Goal: Task Accomplishment & Management: Use online tool/utility

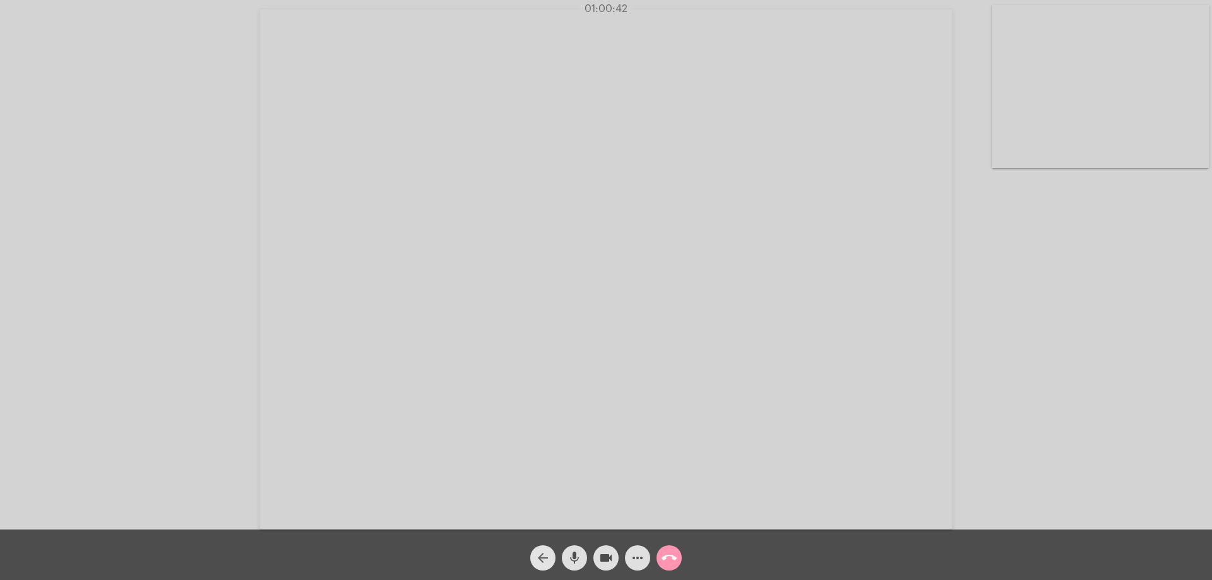
click at [538, 553] on mat-icon "arrow_back" at bounding box center [542, 557] width 15 height 15
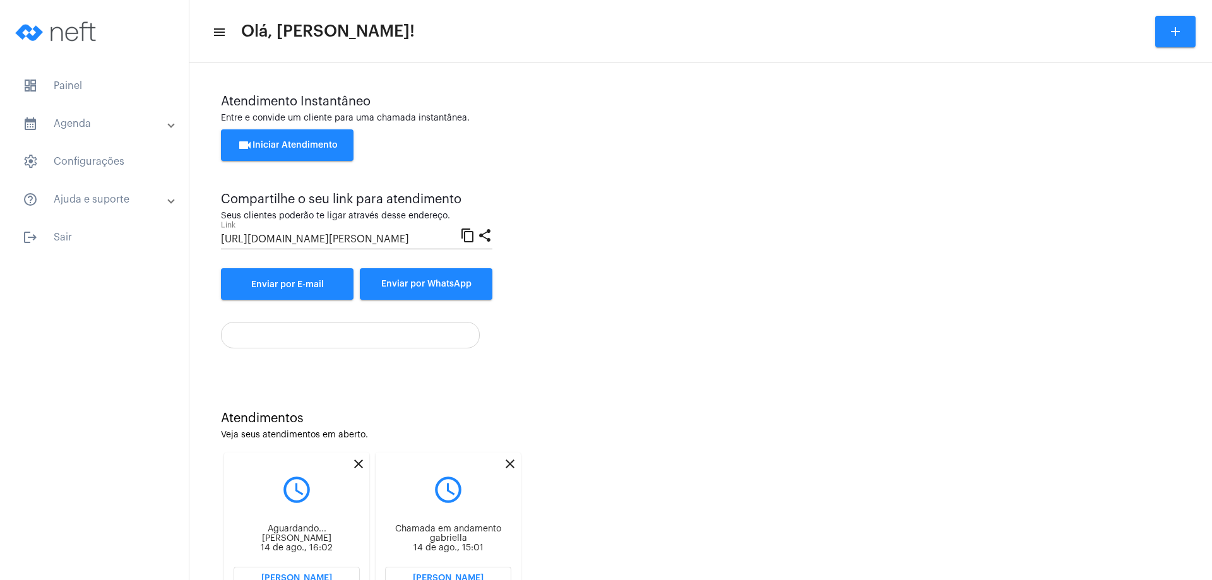
scroll to position [54, 0]
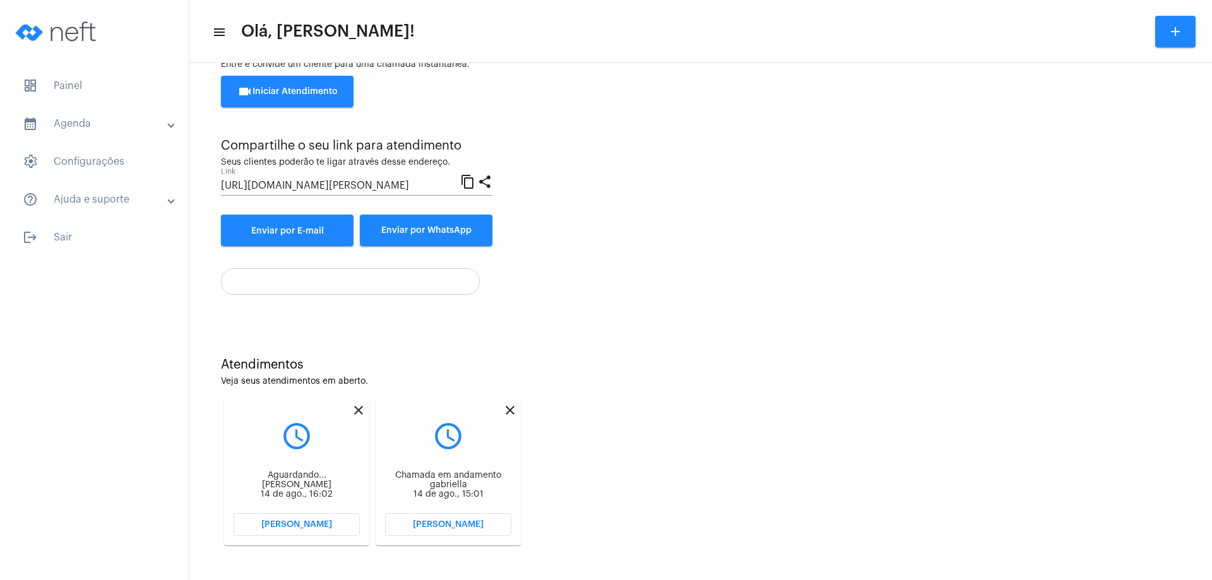
click at [506, 409] on mat-icon "close" at bounding box center [509, 410] width 15 height 15
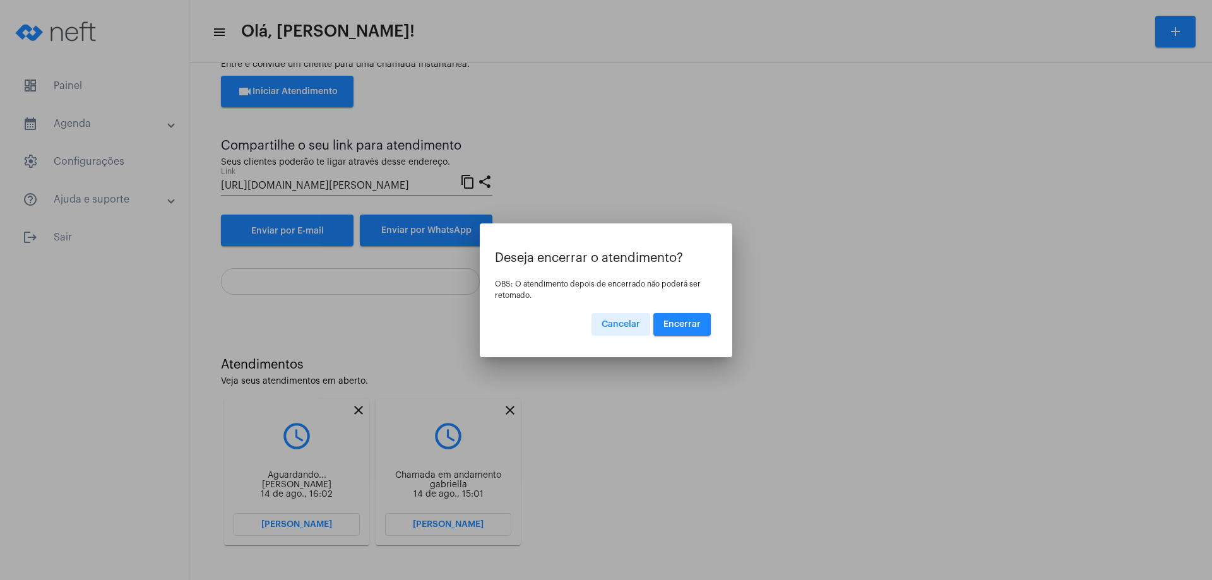
click at [683, 324] on span "Encerrar" at bounding box center [681, 324] width 37 height 9
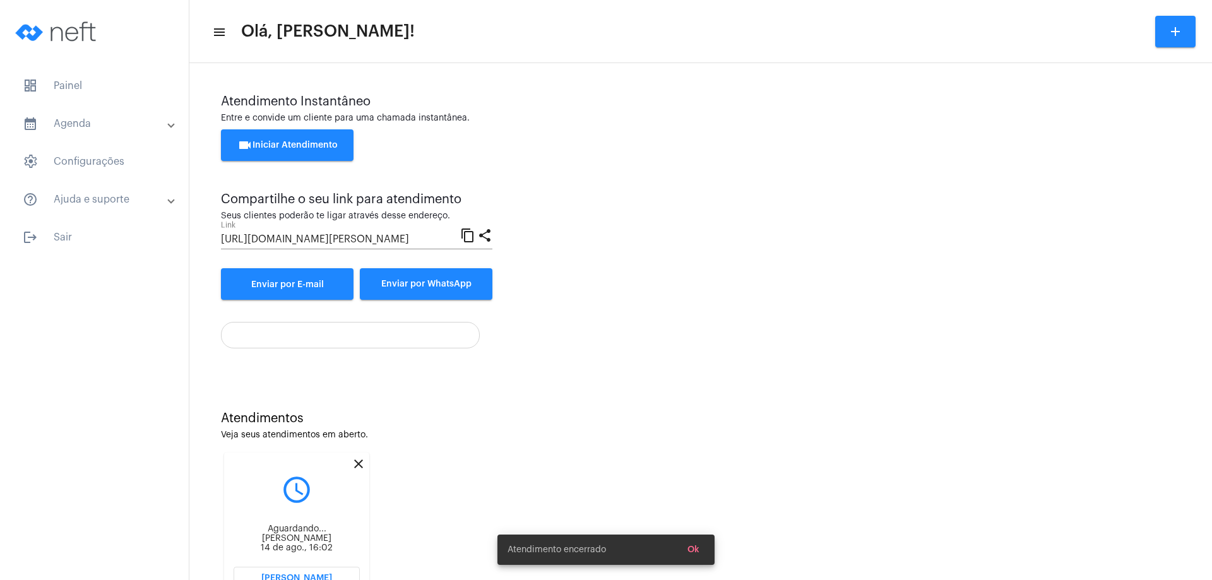
scroll to position [54, 0]
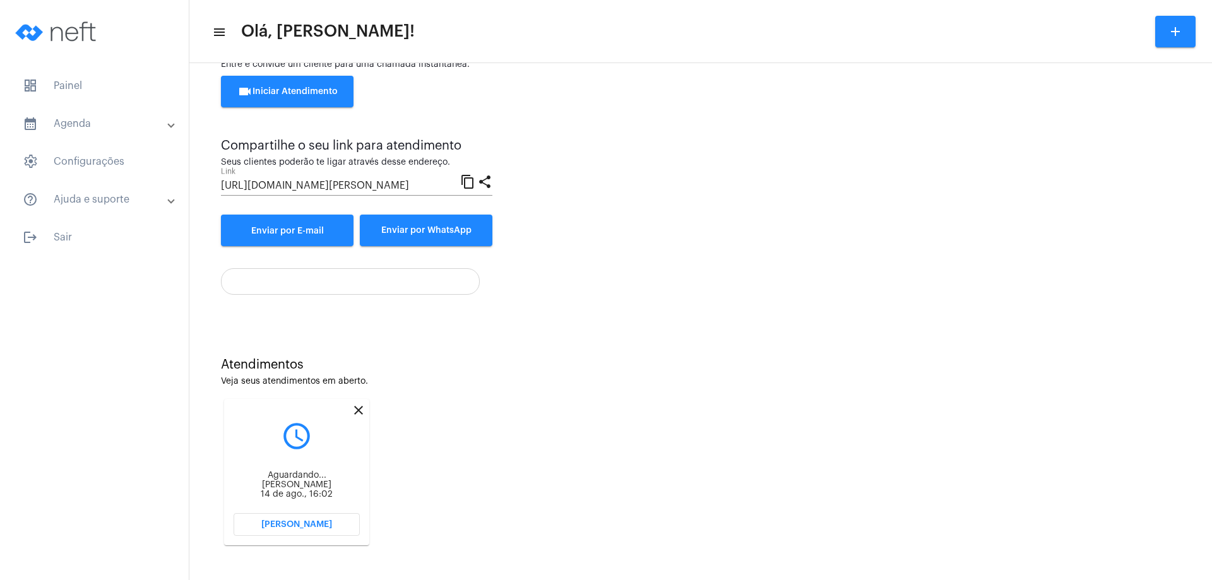
click at [317, 524] on span "[PERSON_NAME]" at bounding box center [296, 524] width 71 height 9
